Goal: Transaction & Acquisition: Subscribe to service/newsletter

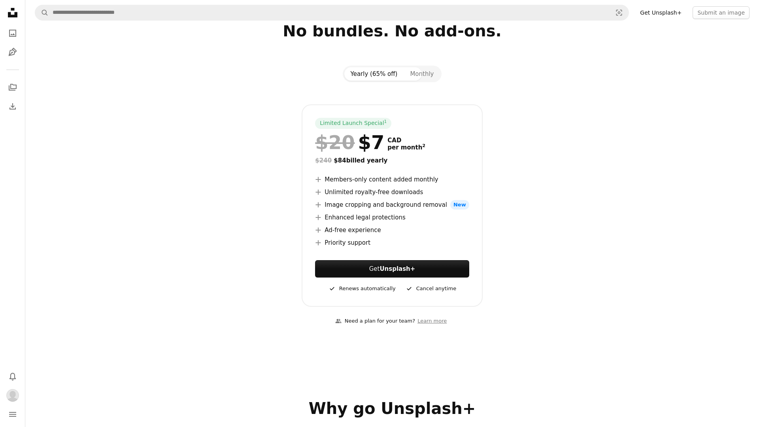
scroll to position [51, 0]
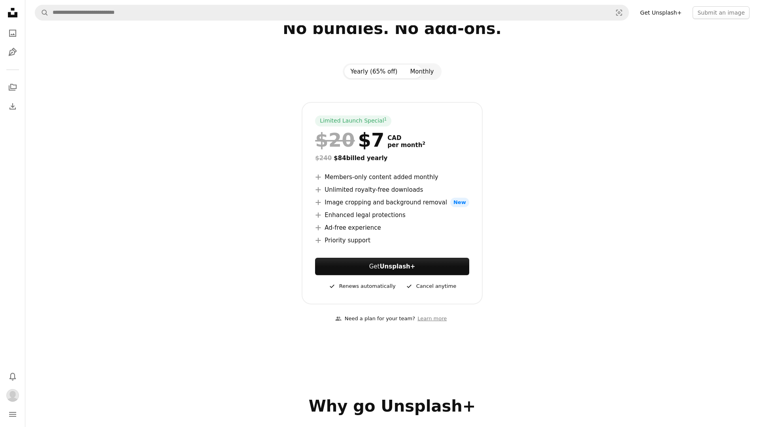
click at [432, 78] on button "Monthly" at bounding box center [421, 71] width 36 height 13
click at [370, 78] on button "Yearly (65% off)" at bounding box center [374, 71] width 60 height 13
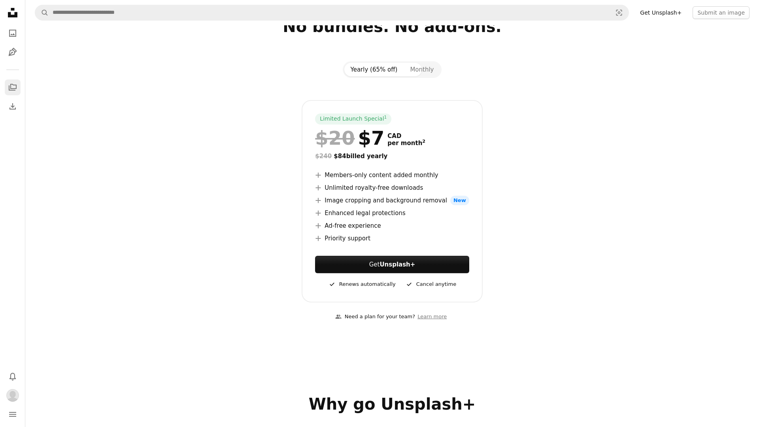
click at [14, 85] on icon "Collections" at bounding box center [13, 87] width 8 height 7
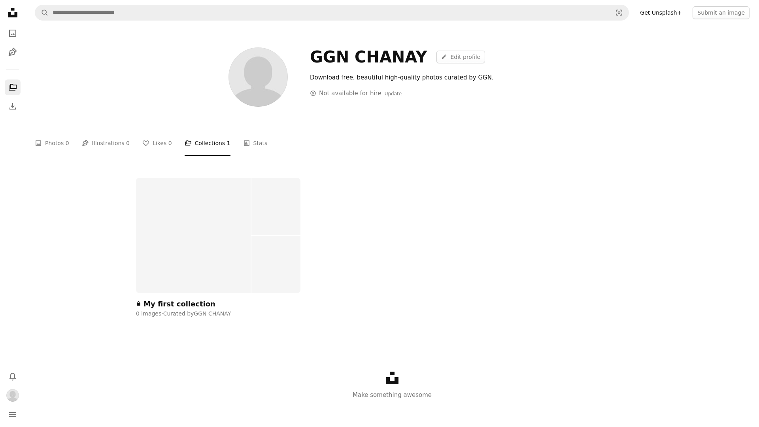
click at [361, 135] on div "GGN CHANAY A pencil Edit profile Download free, beautiful high-quality photos c…" at bounding box center [391, 80] width 531 height 110
click at [372, 128] on div "GGN CHANAY A pencil Edit profile Download free, beautiful high-quality photos c…" at bounding box center [391, 80] width 531 height 110
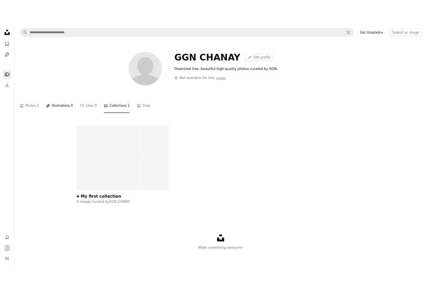
scroll to position [0, 0]
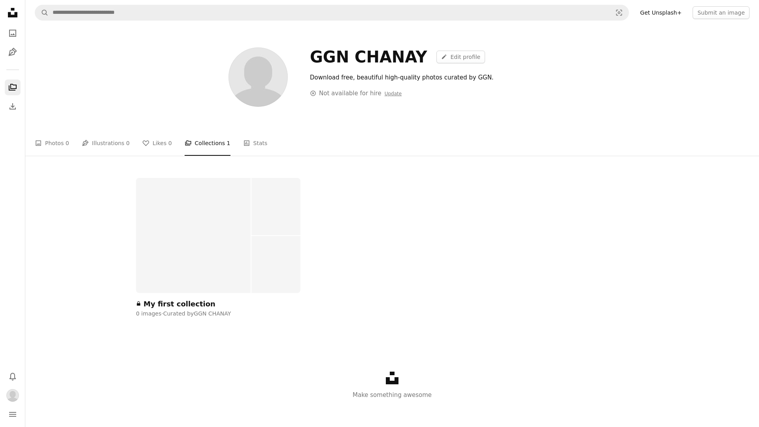
click at [13, 84] on icon "A stack of folders" at bounding box center [12, 87] width 9 height 9
click at [34, 96] on div "GGN CHANAY A pencil Edit profile Download free, beautiful high-quality photos c…" at bounding box center [391, 253] width 733 height 456
click at [10, 89] on icon "A stack of folders" at bounding box center [12, 87] width 9 height 9
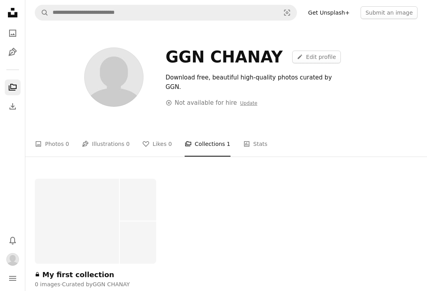
click at [22, 82] on nav "Unsplash logo Unsplash Home A photo Pen Tool A stack of folders Download Bell n…" at bounding box center [12, 145] width 25 height 291
click at [21, 82] on nav "Unsplash logo Unsplash Home A photo Pen Tool A stack of folders Download Bell n…" at bounding box center [12, 145] width 25 height 291
click at [20, 82] on link "A stack of folders" at bounding box center [13, 87] width 16 height 16
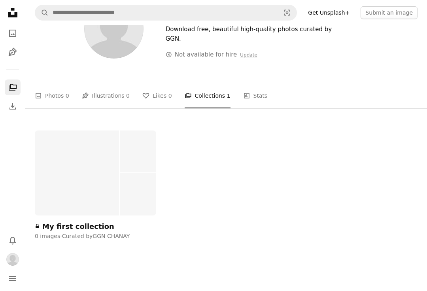
scroll to position [52, 0]
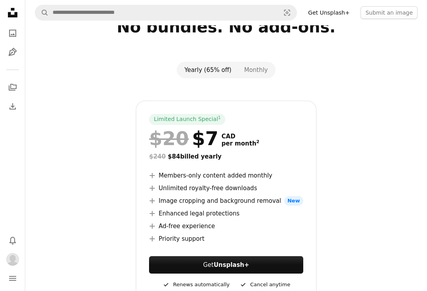
scroll to position [53, 0]
